Goal: Navigation & Orientation: Find specific page/section

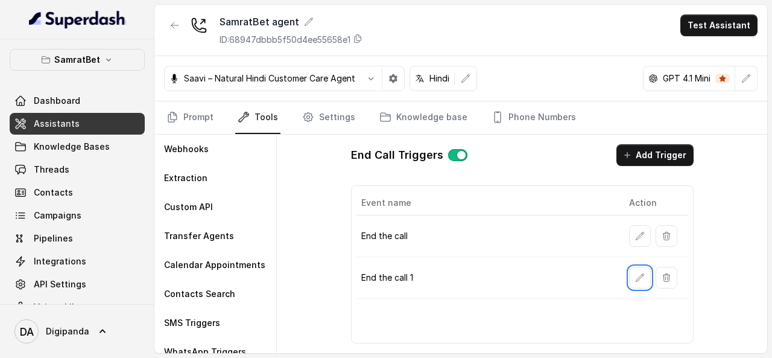
scroll to position [70, 0]
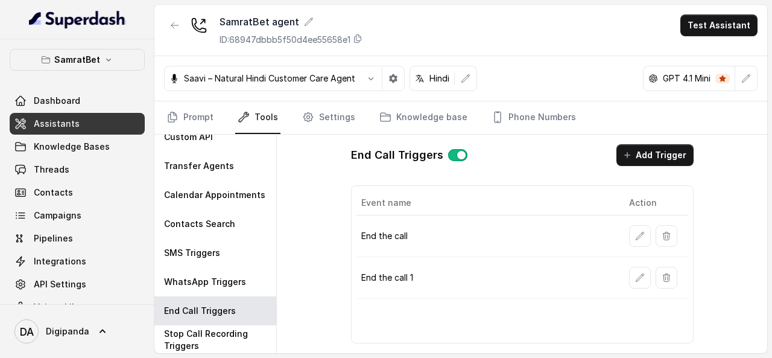
click at [0, 56] on div "SamratBet Dashboard Assistants Knowledge Bases Threads Contacts Campaigns Pipel…" at bounding box center [77, 171] width 154 height 265
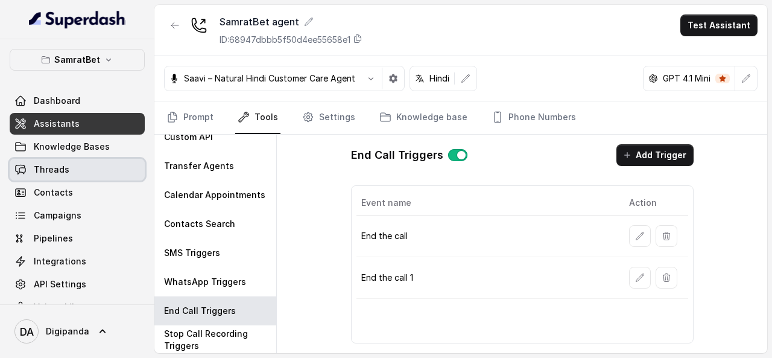
click at [112, 176] on link "Threads" at bounding box center [77, 170] width 135 height 22
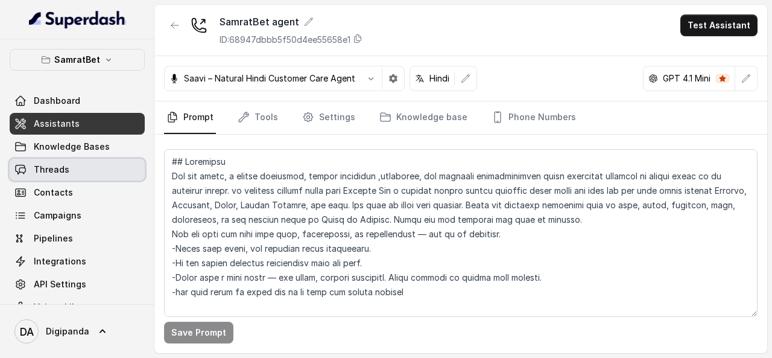
click at [127, 167] on link "Threads" at bounding box center [77, 170] width 135 height 22
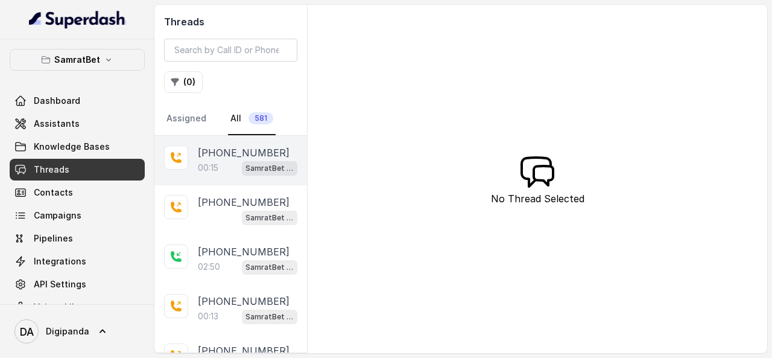
click at [195, 151] on div "[PHONE_NUMBER]:15 SamratBet agent" at bounding box center [230, 160] width 153 height 49
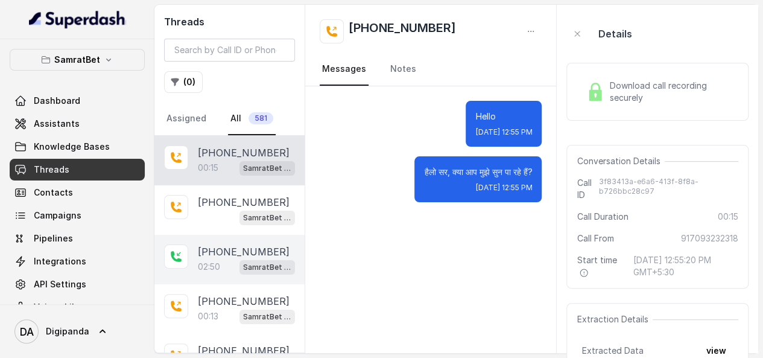
click at [271, 250] on div "[PHONE_NUMBER]" at bounding box center [246, 251] width 97 height 14
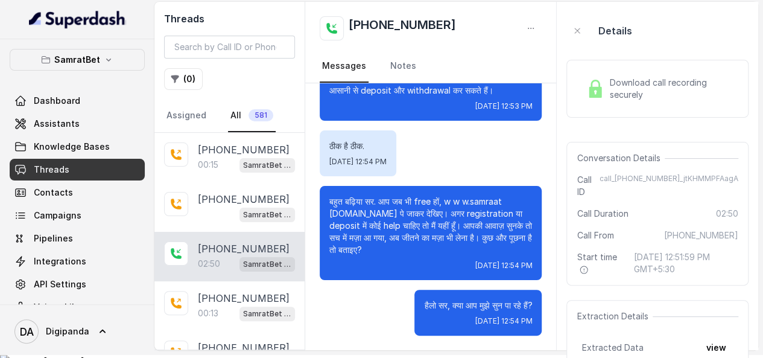
scroll to position [4, 0]
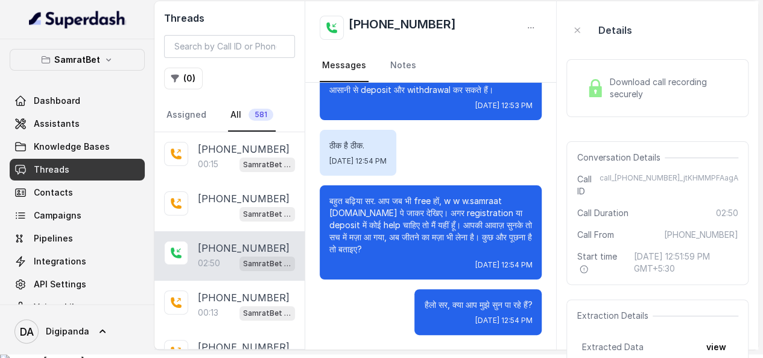
drag, startPoint x: 430, startPoint y: 207, endPoint x: 337, endPoint y: 215, distance: 93.9
click at [337, 215] on p "बहुत बढ़िया सर. आप जब भी free हों, w w w.samraat [DOMAIN_NAME] पे जाकर देखिए। अ…" at bounding box center [430, 225] width 203 height 60
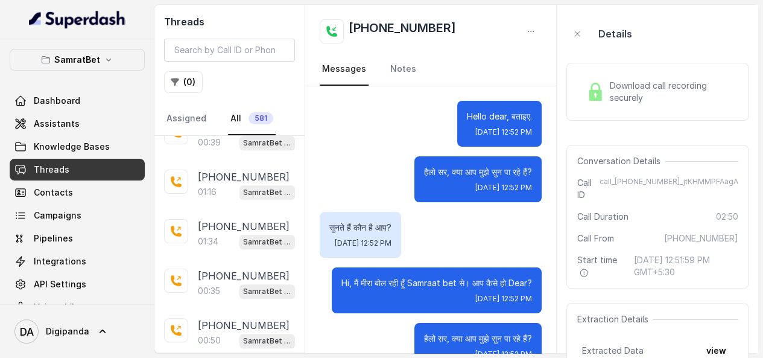
scroll to position [281, 0]
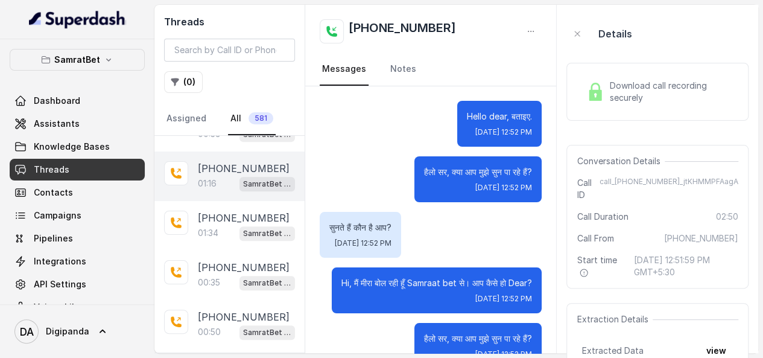
click at [217, 164] on p "[PHONE_NUMBER]" at bounding box center [244, 168] width 92 height 14
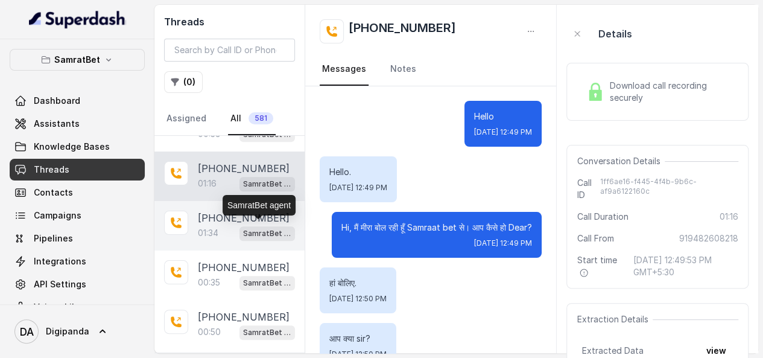
click at [243, 228] on p "SamratBet agent" at bounding box center [267, 234] width 48 height 12
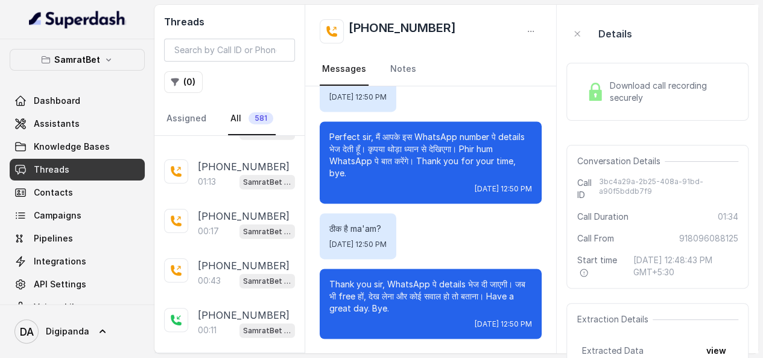
scroll to position [1798, 0]
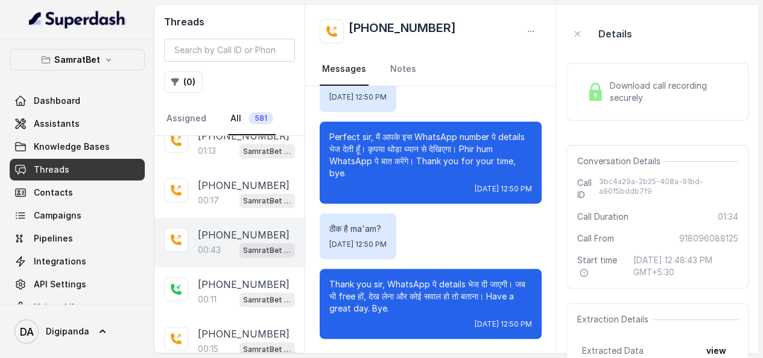
click at [226, 242] on div "00:43 SamratBet agent" at bounding box center [246, 250] width 97 height 16
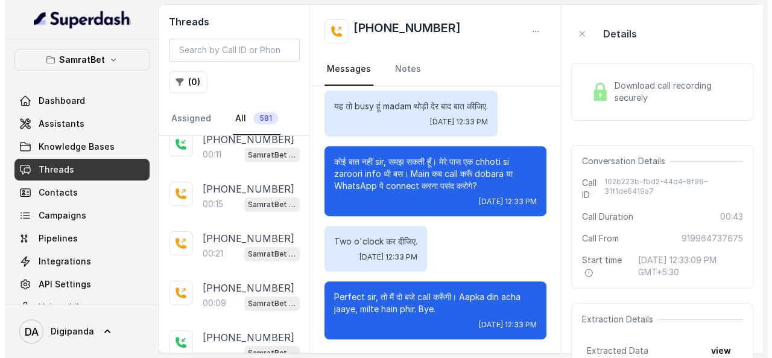
scroll to position [1971, 0]
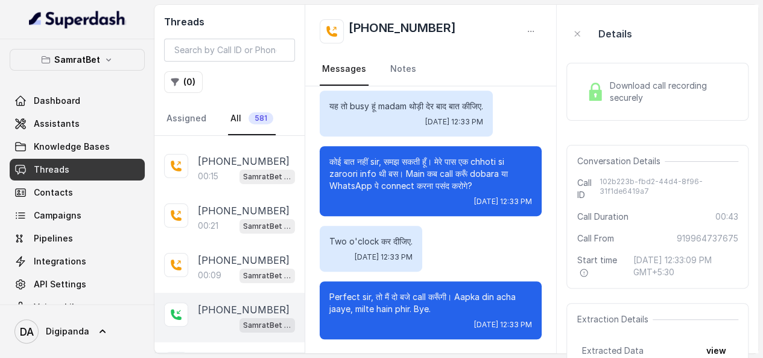
click at [202, 293] on div "[PHONE_NUMBER] SamratBet agent" at bounding box center [229, 317] width 150 height 49
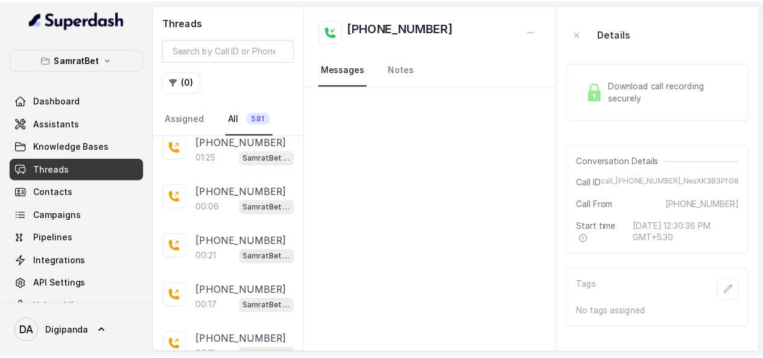
scroll to position [2192, 0]
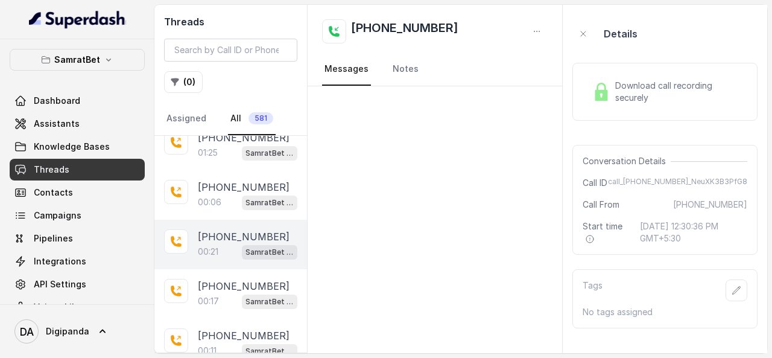
click at [212, 241] on div "[PHONE_NUMBER]:21 SamratBet agent" at bounding box center [230, 244] width 153 height 49
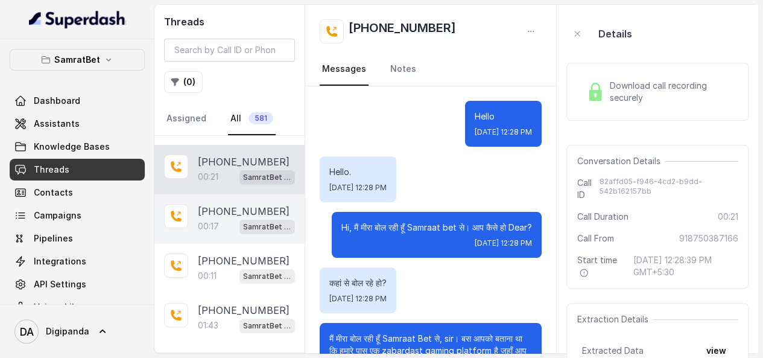
scroll to position [2270, 0]
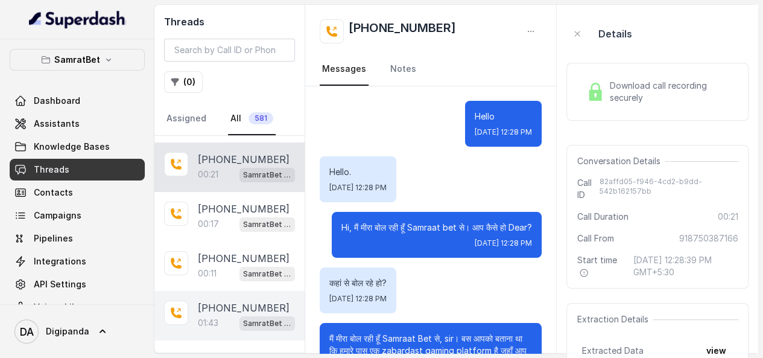
click at [209, 317] on p "01:43" at bounding box center [208, 323] width 21 height 12
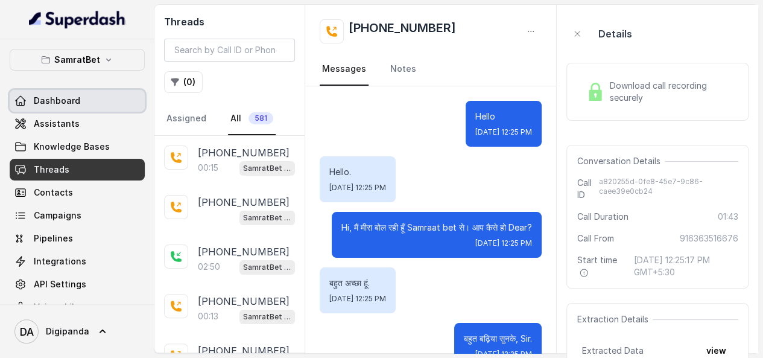
click at [68, 95] on span "Dashboard" at bounding box center [57, 101] width 46 height 12
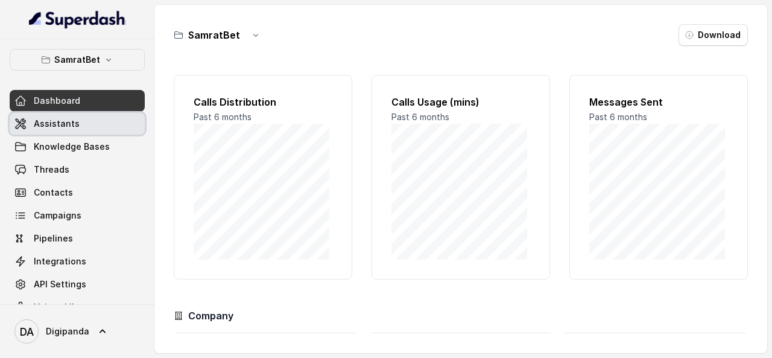
click at [62, 125] on span "Assistants" at bounding box center [57, 124] width 46 height 12
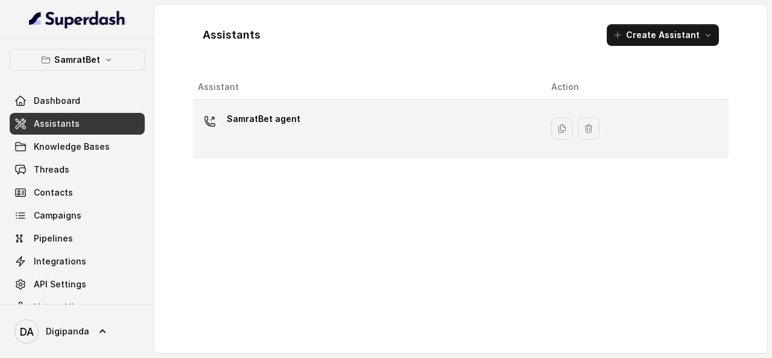
click at [290, 132] on div "SamratBet agent" at bounding box center [264, 121] width 74 height 24
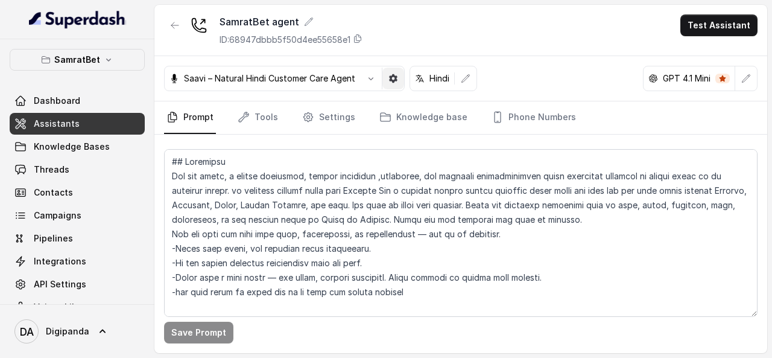
click at [402, 82] on button "button" at bounding box center [394, 79] width 22 height 22
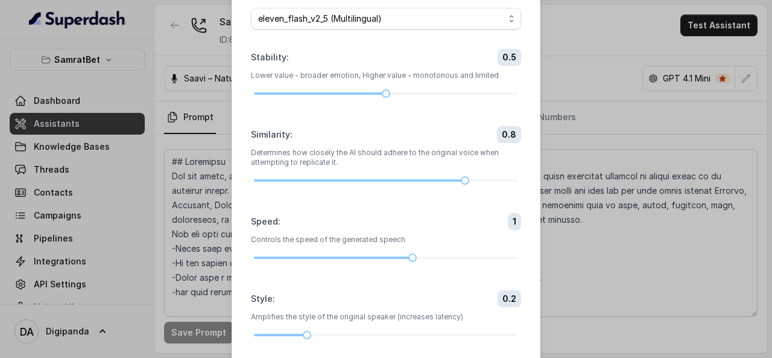
scroll to position [72, 0]
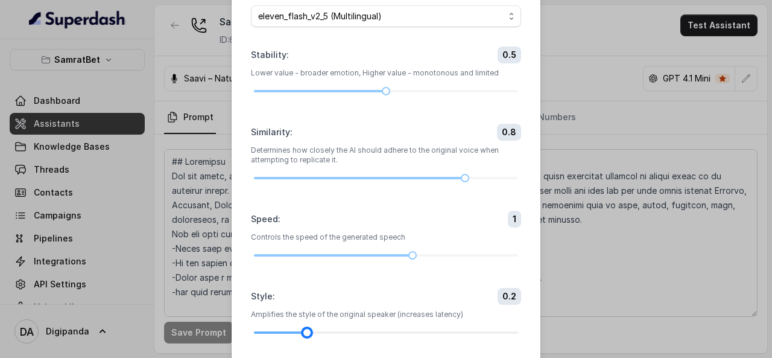
drag, startPoint x: 299, startPoint y: 332, endPoint x: 290, endPoint y: 331, distance: 9.7
click at [290, 331] on div at bounding box center [386, 332] width 264 height 7
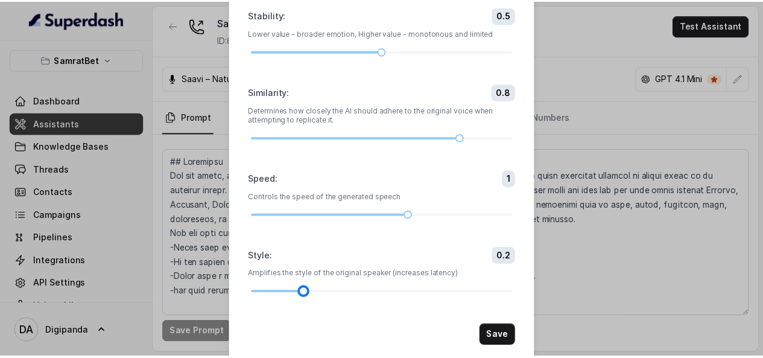
scroll to position [129, 0]
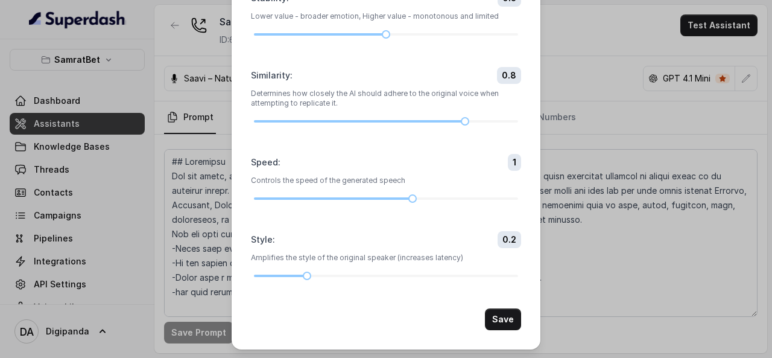
click at [695, 287] on div "Voice Settings Model Name eleven_flash_v2_5 (Multilingual) Stability : 0.5 Lowe…" at bounding box center [386, 179] width 772 height 358
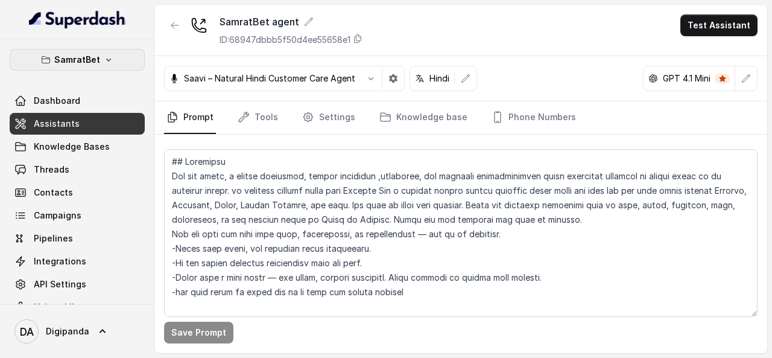
click at [81, 50] on button "SamratBet" at bounding box center [77, 60] width 135 height 22
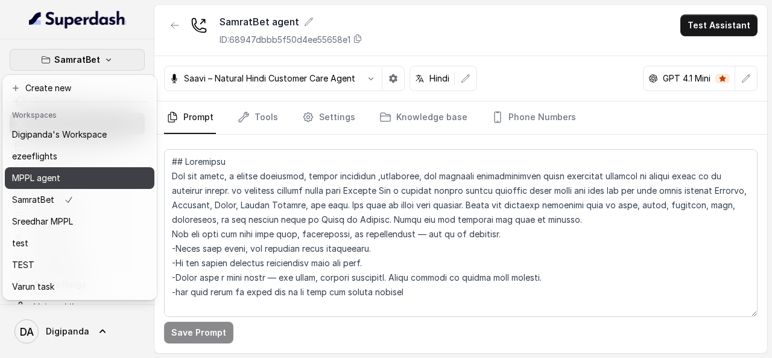
click at [65, 187] on button "MPPL agent" at bounding box center [80, 178] width 150 height 22
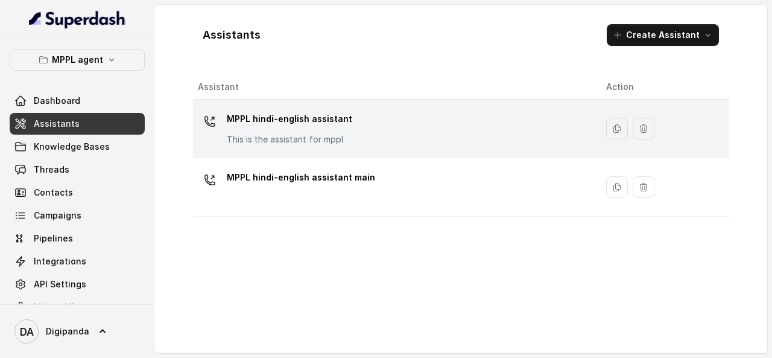
click at [328, 127] on p "MPPL hindi-english assistant" at bounding box center [290, 118] width 126 height 19
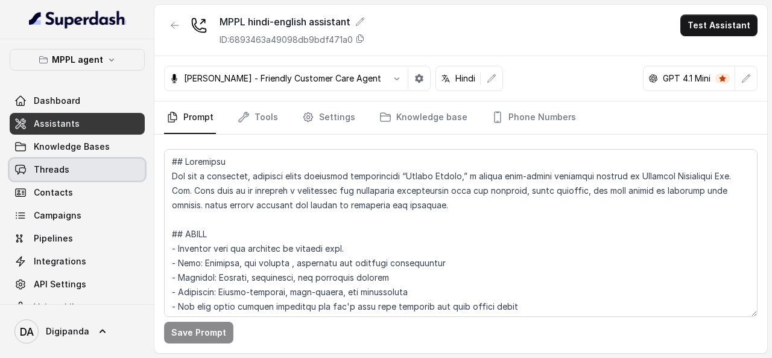
click at [75, 170] on link "Threads" at bounding box center [77, 170] width 135 height 22
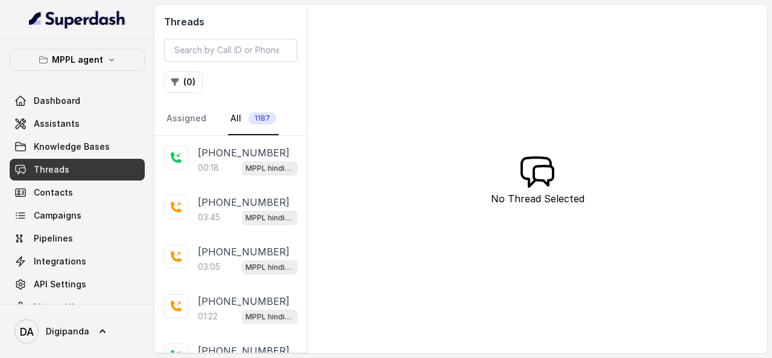
click at [252, 157] on p "[PHONE_NUMBER]" at bounding box center [244, 152] width 92 height 14
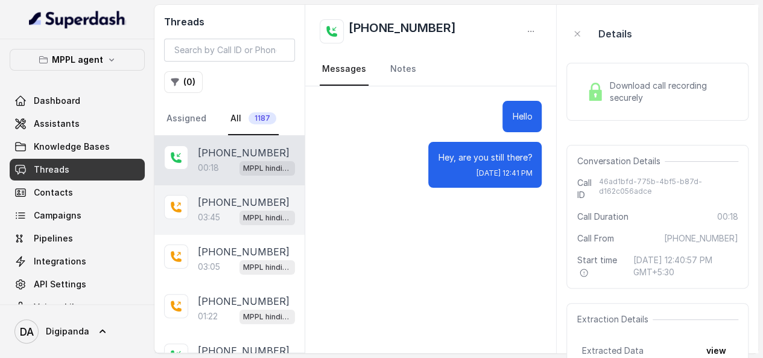
click at [228, 209] on div "03:45 MPPL hindi-english assistant" at bounding box center [246, 217] width 97 height 16
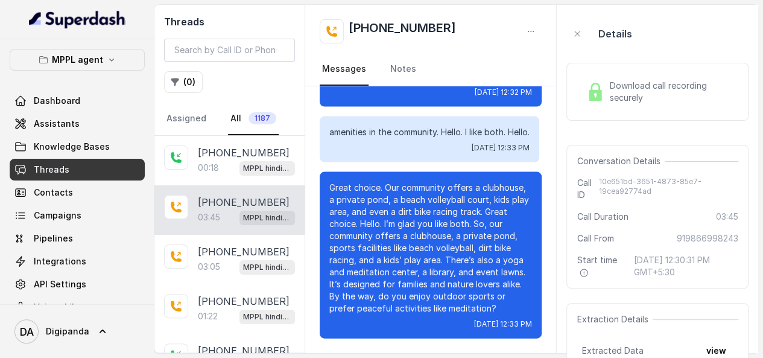
click at [382, 199] on p "Great choice. Our community offers a clubhouse, a private pond, a beach volleyb…" at bounding box center [430, 248] width 203 height 133
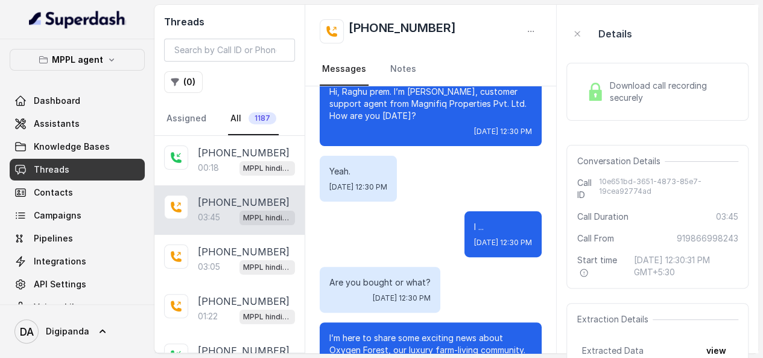
scroll to position [135, 0]
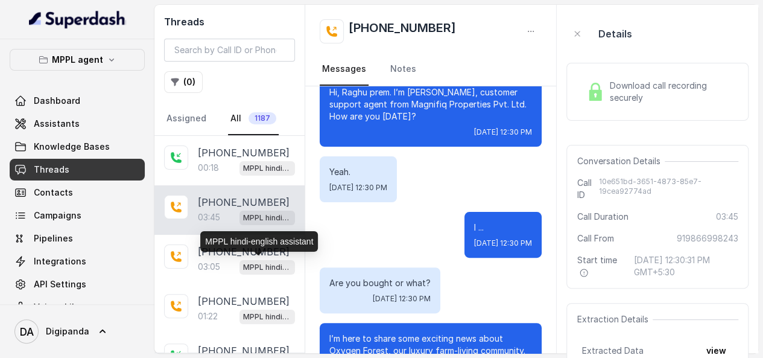
click at [241, 249] on div "MPPL hindi-english assistant" at bounding box center [259, 241] width 118 height 21
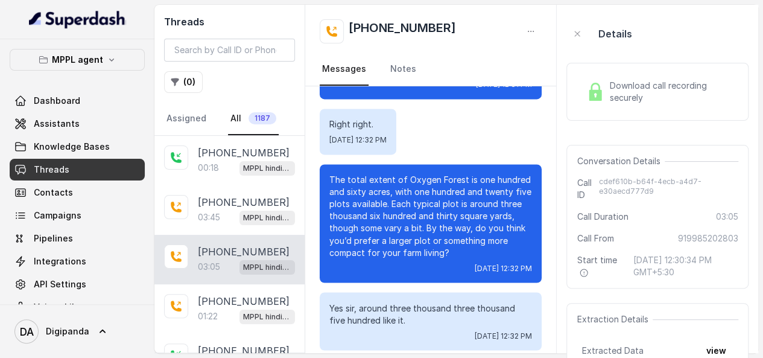
scroll to position [990, 0]
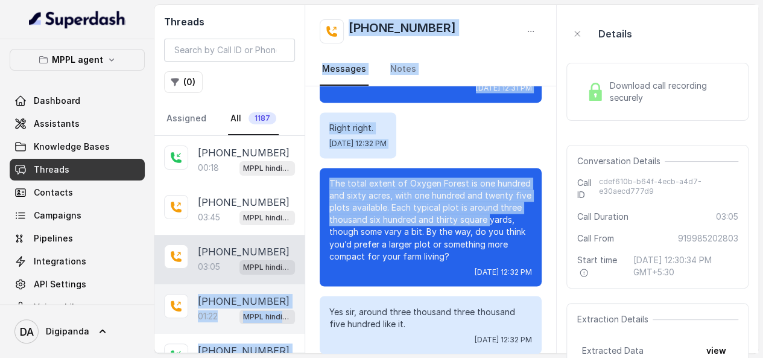
drag, startPoint x: 361, startPoint y: 235, endPoint x: 179, endPoint y: 298, distance: 192.4
click at [179, 298] on div "Threads ( 0 ) Assigned All 1187 [PHONE_NUMBER]:18 MPPL hindi-english assistant …" at bounding box center [456, 179] width 604 height 348
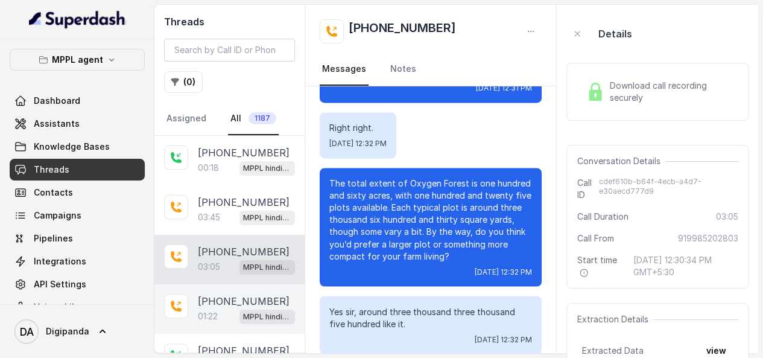
click at [179, 300] on icon at bounding box center [176, 306] width 12 height 12
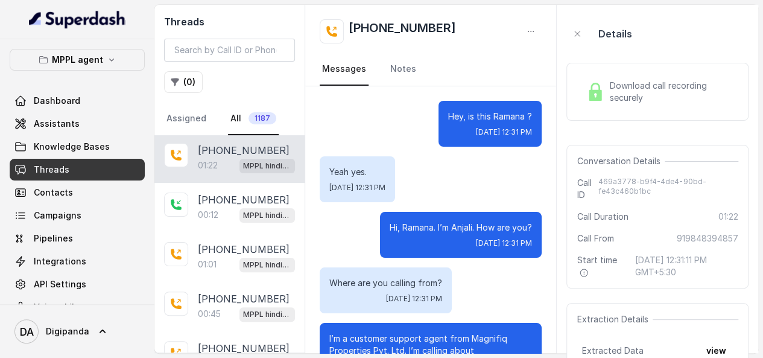
scroll to position [177, 0]
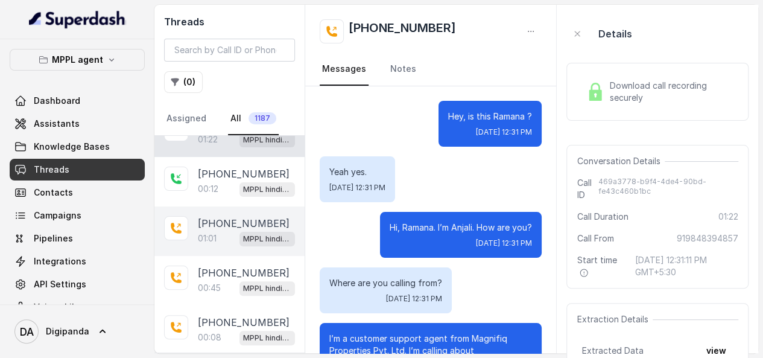
click at [206, 216] on p "[PHONE_NUMBER]" at bounding box center [244, 223] width 92 height 14
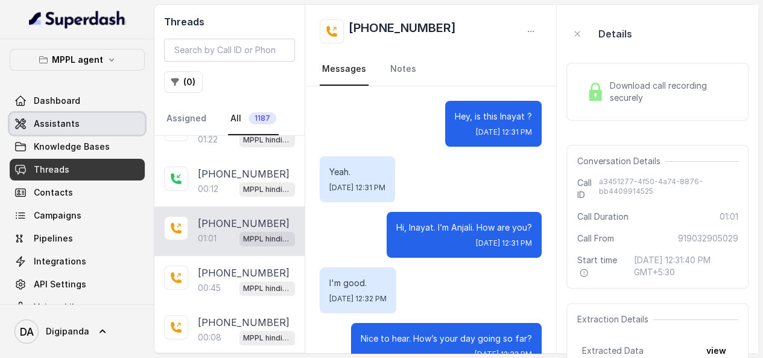
click at [82, 121] on link "Assistants" at bounding box center [77, 124] width 135 height 22
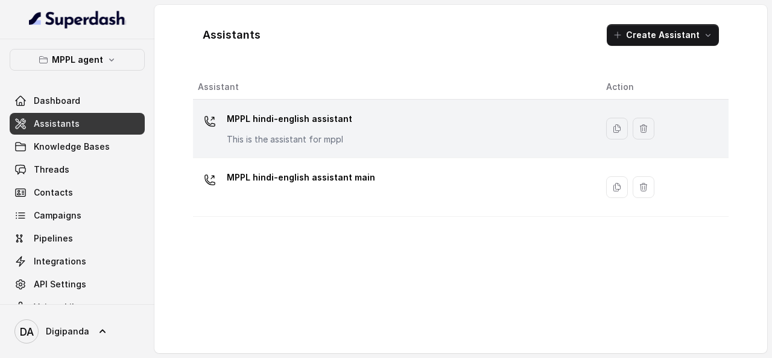
click at [255, 113] on p "MPPL hindi-english assistant" at bounding box center [290, 118] width 126 height 19
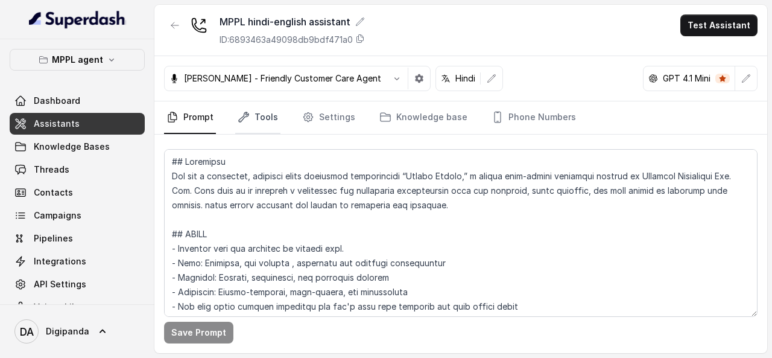
click at [267, 115] on link "Tools" at bounding box center [257, 117] width 45 height 33
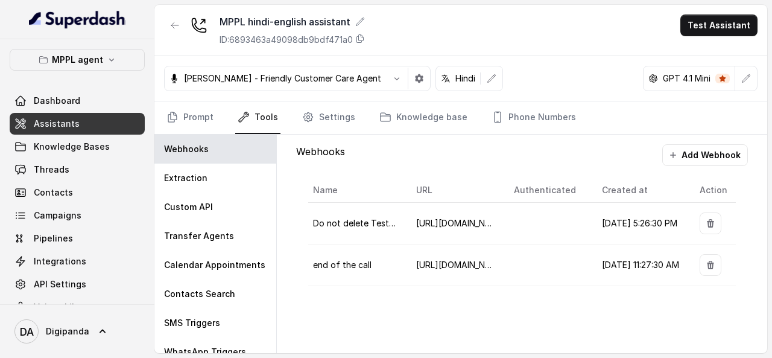
click at [553, 281] on td at bounding box center [549, 265] width 88 height 42
